Goal: Task Accomplishment & Management: Manage account settings

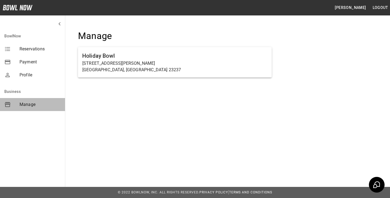
click at [28, 100] on div "Manage" at bounding box center [32, 104] width 65 height 13
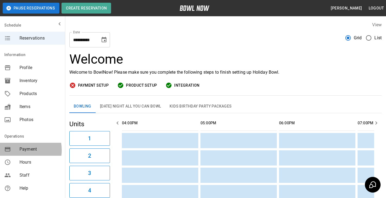
click at [18, 150] on div "mailbox folders" at bounding box center [11, 149] width 15 height 7
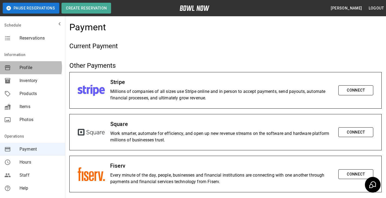
click at [27, 67] on span "Profile" at bounding box center [40, 67] width 41 height 7
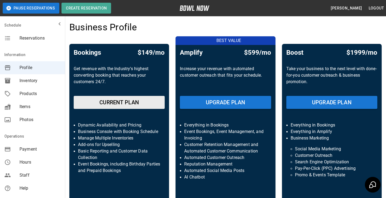
click at [118, 103] on div "Bookings $149/mo Get revenue with the Industry’s highest converting booking tha…" at bounding box center [119, 132] width 100 height 177
click at [94, 72] on p "Get revenue with the Industry’s highest converting booking that reaches your cu…" at bounding box center [119, 79] width 91 height 26
click at [134, 72] on p "Get revenue with the Industry’s highest converting booking that reaches your cu…" at bounding box center [119, 79] width 91 height 26
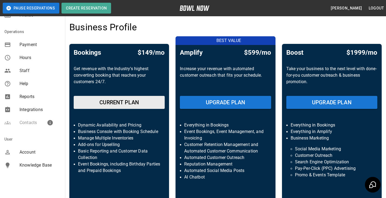
scroll to position [108, 0]
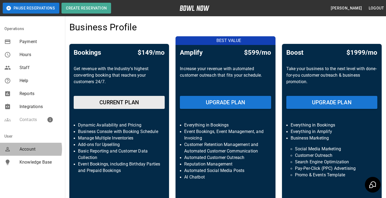
click at [26, 149] on span "Account" at bounding box center [40, 149] width 41 height 7
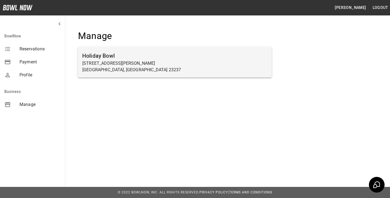
click at [136, 64] on p "[STREET_ADDRESS][PERSON_NAME]" at bounding box center [174, 63] width 185 height 7
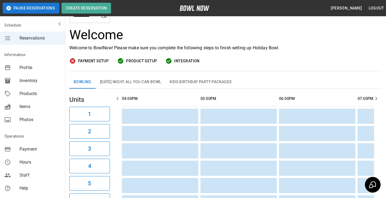
scroll to position [18, 0]
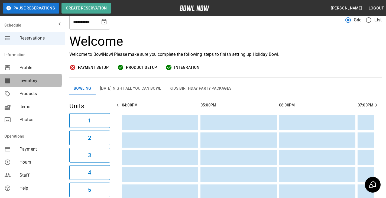
click at [22, 80] on span "Inventory" at bounding box center [40, 81] width 41 height 7
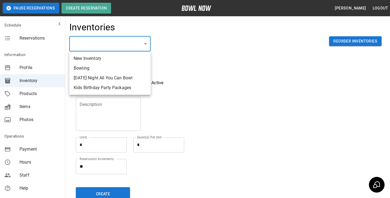
click at [146, 44] on body "Pause Reservations Create Reservation [PERSON_NAME] Logout Schedule Reservation…" at bounding box center [195, 119] width 390 height 239
click at [28, 93] on div at bounding box center [195, 99] width 390 height 198
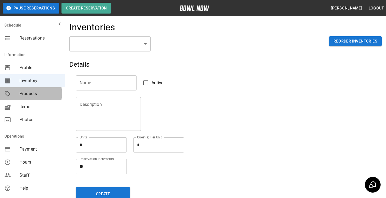
click at [28, 93] on span "Products" at bounding box center [40, 94] width 41 height 7
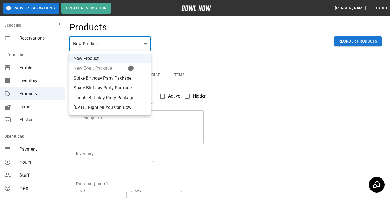
click at [148, 44] on body "Pause Reservations Create Reservation [PERSON_NAME] Logout Schedule Reservation…" at bounding box center [195, 174] width 390 height 349
click at [107, 107] on li "[DATE] Night All You Can Bowl" at bounding box center [109, 108] width 81 height 10
type input "*"
type input "**********"
type textarea "**********"
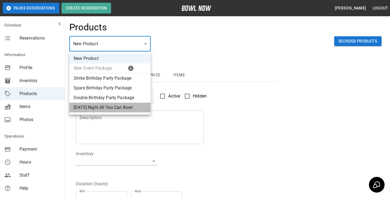
type input "**********"
type input "*"
type input "**"
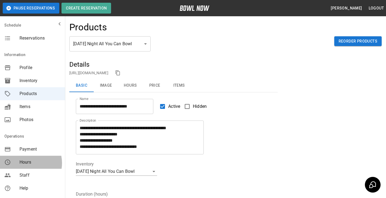
click at [26, 163] on span "Hours" at bounding box center [40, 162] width 41 height 7
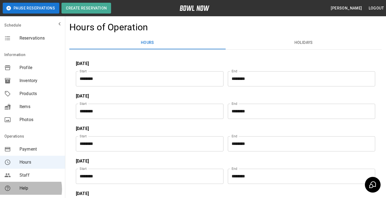
click at [23, 189] on span "Help" at bounding box center [40, 188] width 41 height 7
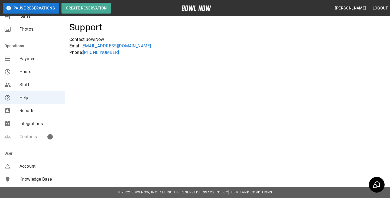
scroll to position [108, 0]
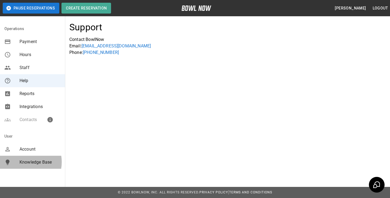
click at [21, 162] on span "Knowledge Base" at bounding box center [40, 162] width 41 height 7
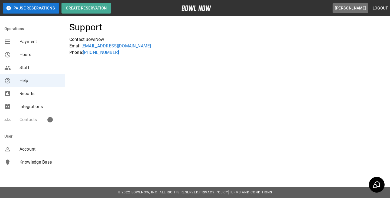
click at [356, 6] on button "[PERSON_NAME]" at bounding box center [351, 8] width 36 height 10
click at [357, 6] on button "[PERSON_NAME]" at bounding box center [351, 8] width 36 height 10
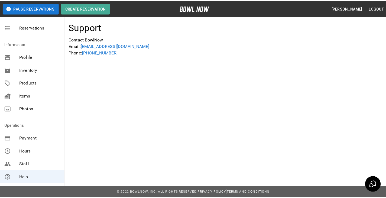
scroll to position [5, 0]
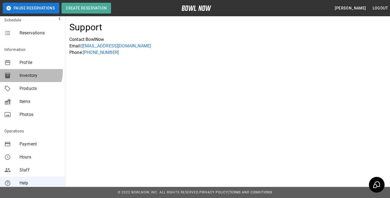
click at [30, 72] on div "Inventory" at bounding box center [32, 75] width 65 height 13
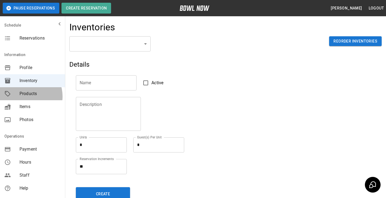
click at [25, 96] on span "Products" at bounding box center [40, 94] width 41 height 7
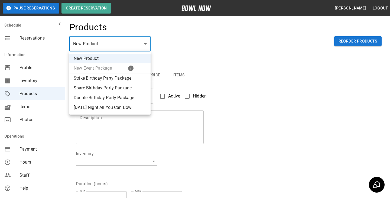
click at [147, 45] on body "Pause Reservations Create Reservation [PERSON_NAME] Logout Schedule Reservation…" at bounding box center [195, 174] width 390 height 349
click at [199, 46] on div at bounding box center [195, 99] width 390 height 198
click at [114, 41] on body "Pause Reservations Create Reservation [PERSON_NAME] Logout Schedule Reservation…" at bounding box center [195, 174] width 390 height 349
click at [98, 106] on li "[DATE] Night All You Can Bowl" at bounding box center [109, 108] width 81 height 10
type input "*"
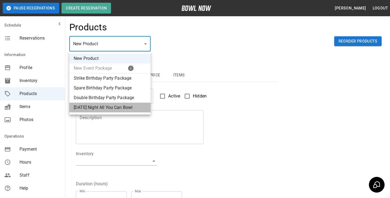
type input "**********"
type textarea "**********"
type input "**********"
type input "*"
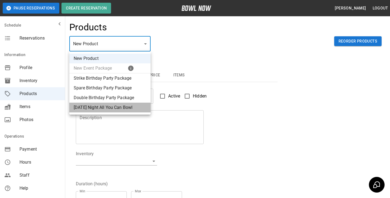
type input "*"
type input "**"
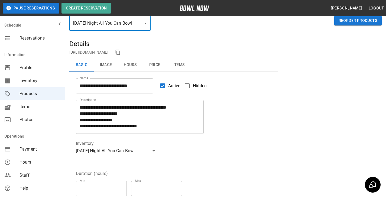
scroll to position [16, 0]
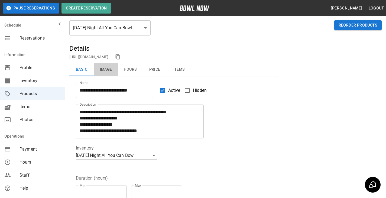
click at [105, 67] on button "Image" at bounding box center [106, 69] width 24 height 13
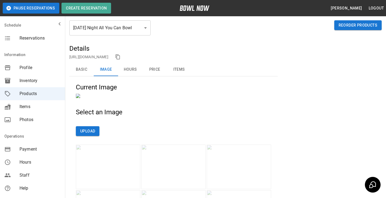
click at [130, 67] on button "Hours" at bounding box center [130, 69] width 24 height 13
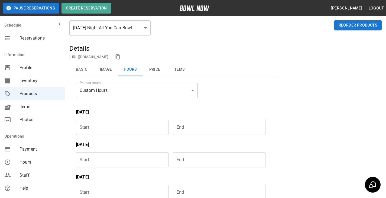
click at [157, 69] on button "Price" at bounding box center [155, 69] width 24 height 13
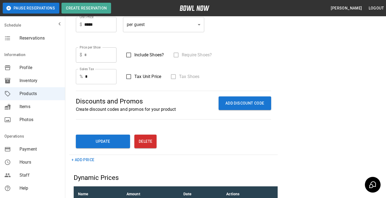
scroll to position [181, 0]
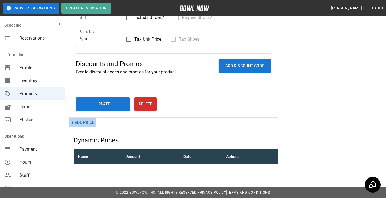
click at [82, 121] on button "+ Add Price" at bounding box center [82, 123] width 27 height 10
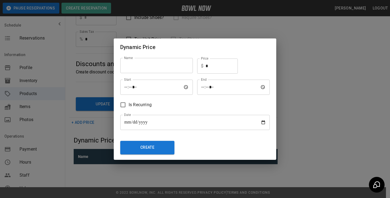
click at [299, 53] on div "**********" at bounding box center [195, 99] width 390 height 198
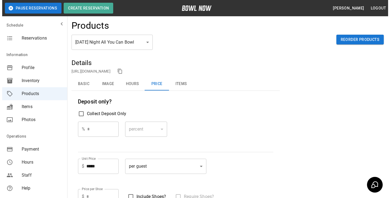
scroll to position [0, 0]
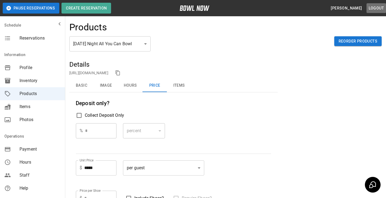
click at [372, 7] on button "Logout" at bounding box center [377, 8] width 20 height 10
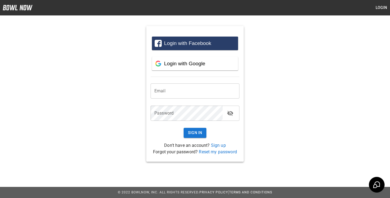
type input "**********"
